Goal: Information Seeking & Learning: Learn about a topic

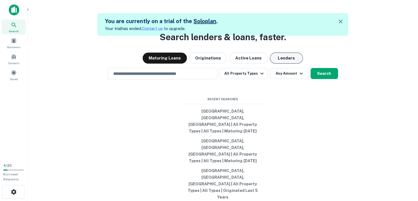
click at [280, 63] on button "Lenders" at bounding box center [286, 57] width 33 height 11
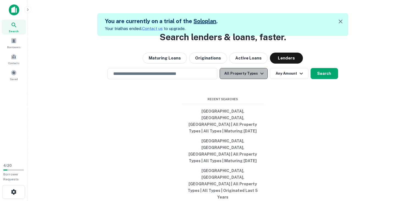
click at [252, 79] on button "All Property Types" at bounding box center [244, 73] width 48 height 11
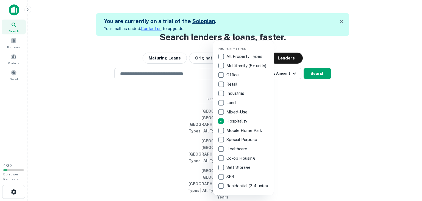
click at [320, 81] on div at bounding box center [211, 100] width 422 height 201
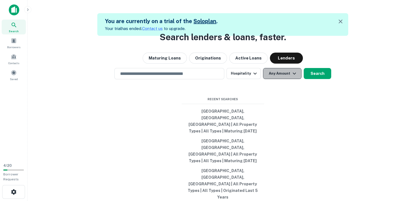
click at [281, 79] on button "Any Amount" at bounding box center [282, 73] width 38 height 11
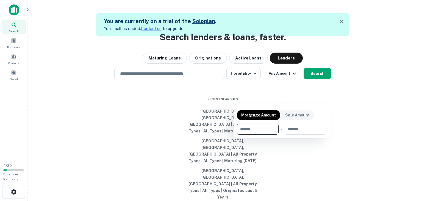
type input "*"
type input "********"
click at [355, 127] on div at bounding box center [211, 100] width 422 height 201
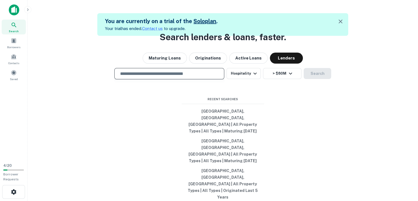
click at [211, 77] on input "text" at bounding box center [169, 73] width 105 height 6
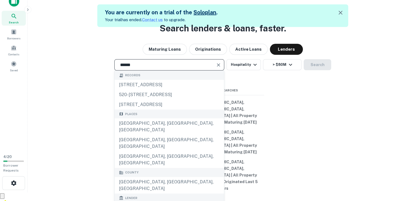
scroll to position [9, 0]
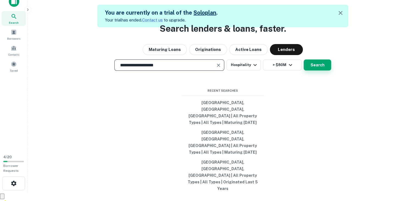
type input "**********"
click at [321, 70] on button "Search" at bounding box center [317, 64] width 27 height 11
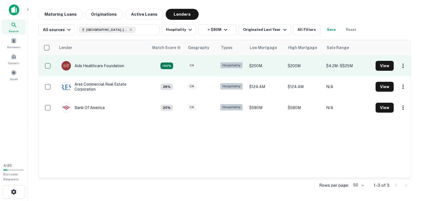
click at [215, 65] on div "CA" at bounding box center [200, 65] width 27 height 7
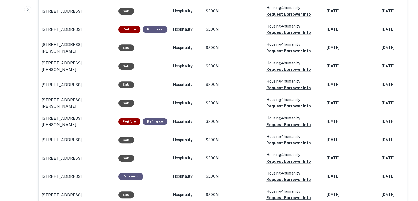
scroll to position [456, 0]
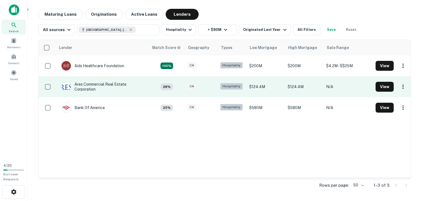
click at [129, 91] on td "Ares Commercial Real Estate Corporation" at bounding box center [103, 86] width 88 height 15
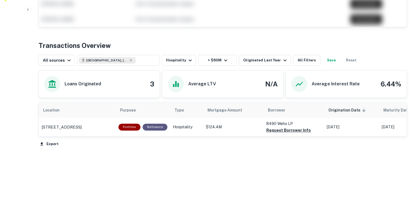
scroll to position [215, 0]
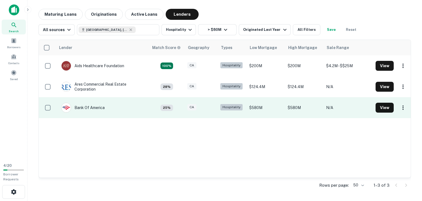
click at [267, 104] on td "$580M" at bounding box center [265, 107] width 38 height 21
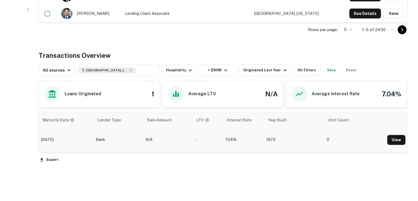
scroll to position [223, 0]
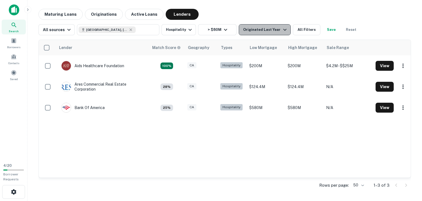
click at [276, 35] on button "Originated Last Year" at bounding box center [265, 29] width 52 height 11
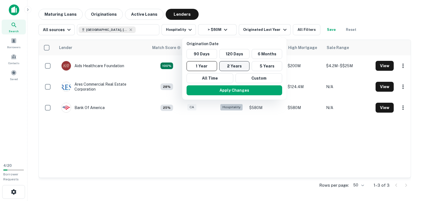
click at [244, 65] on button "2 Years" at bounding box center [234, 66] width 30 height 10
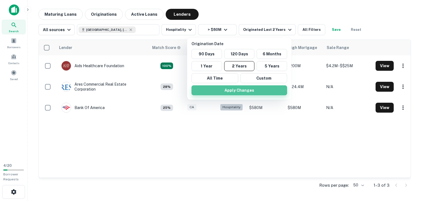
click at [237, 90] on button "Apply Changes" at bounding box center [240, 90] width 96 height 10
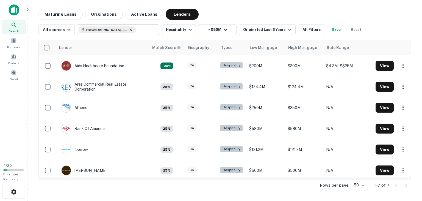
click at [129, 29] on icon at bounding box center [131, 29] width 4 height 4
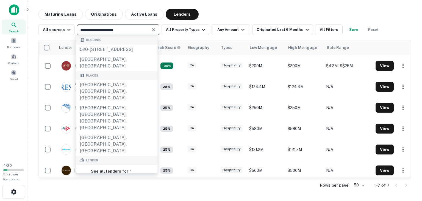
click at [121, 29] on input "**********" at bounding box center [114, 30] width 70 height 8
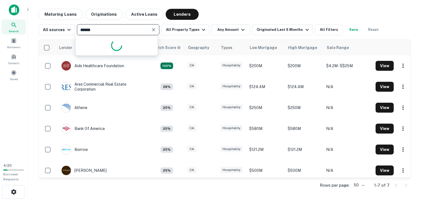
type input "*******"
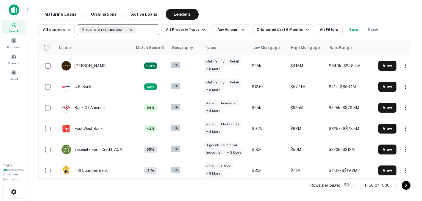
click at [130, 30] on icon at bounding box center [131, 29] width 2 height 2
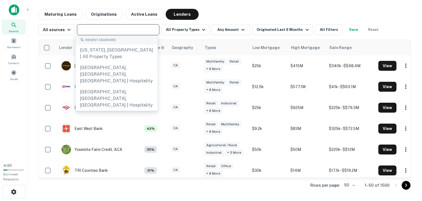
click at [112, 30] on input "text" at bounding box center [118, 30] width 78 height 8
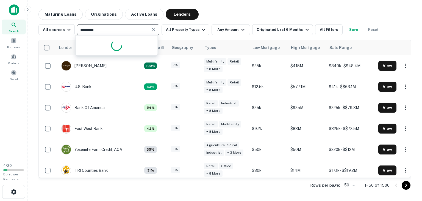
type input "*********"
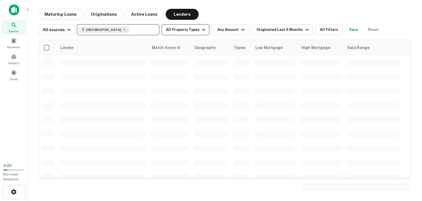
click at [193, 33] on button "All Property Types" at bounding box center [186, 29] width 48 height 11
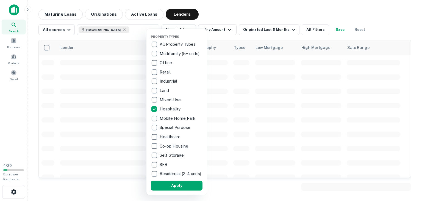
click at [225, 29] on div at bounding box center [211, 100] width 422 height 201
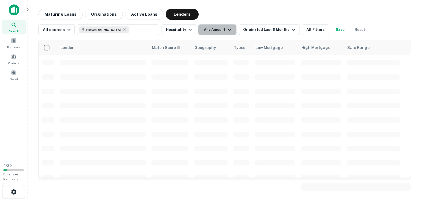
click at [226, 29] on icon "button" at bounding box center [229, 29] width 7 height 7
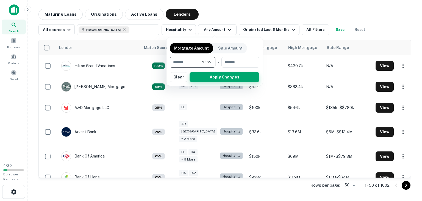
type input "********"
click at [206, 77] on button "Apply Changes" at bounding box center [225, 77] width 70 height 10
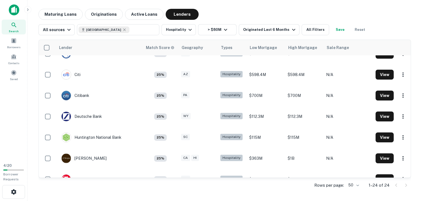
scroll to position [198, 0]
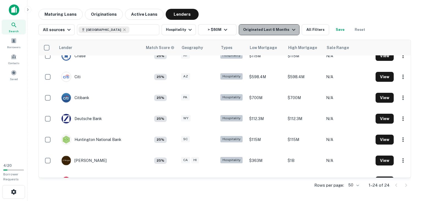
click at [290, 30] on icon "button" at bounding box center [293, 29] width 7 height 7
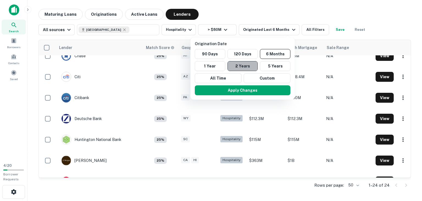
click at [244, 66] on button "2 Years" at bounding box center [242, 66] width 30 height 10
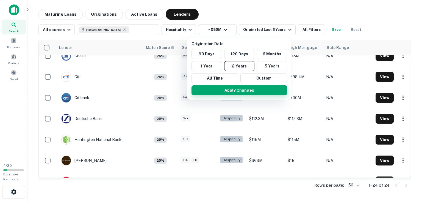
click at [237, 88] on button "Apply Changes" at bounding box center [240, 90] width 96 height 10
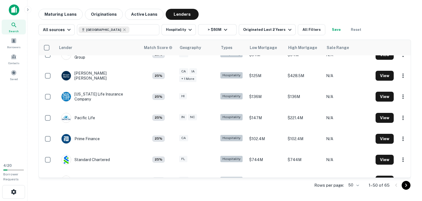
scroll to position [922, 0]
click at [404, 186] on icon "Go to next page" at bounding box center [406, 185] width 7 height 7
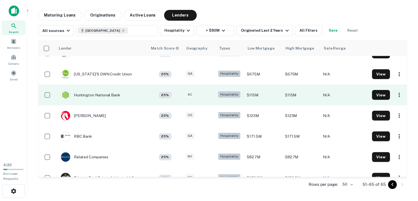
scroll to position [177, 0]
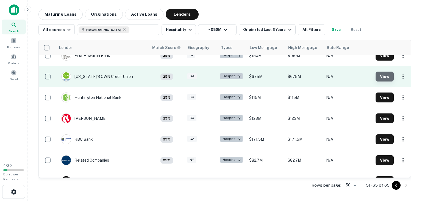
click at [381, 72] on button "View" at bounding box center [385, 76] width 18 height 10
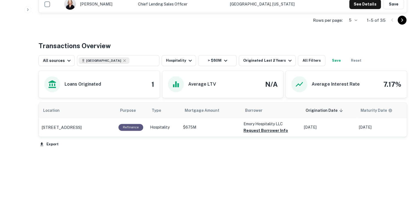
scroll to position [243, 0]
click at [84, 119] on td "2183 N Decatur Rd Decatur, GA30033" at bounding box center [77, 127] width 77 height 18
click at [81, 124] on p "2183 N Decatur Rd Decatur, GA30033" at bounding box center [61, 127] width 40 height 7
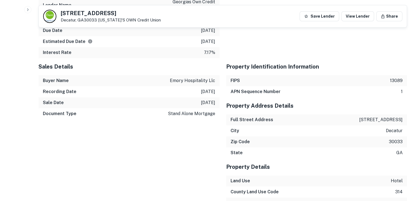
scroll to position [523, 0]
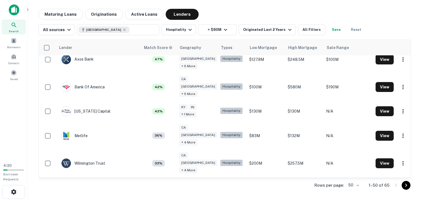
scroll to position [269, 0]
